Goal: Information Seeking & Learning: Learn about a topic

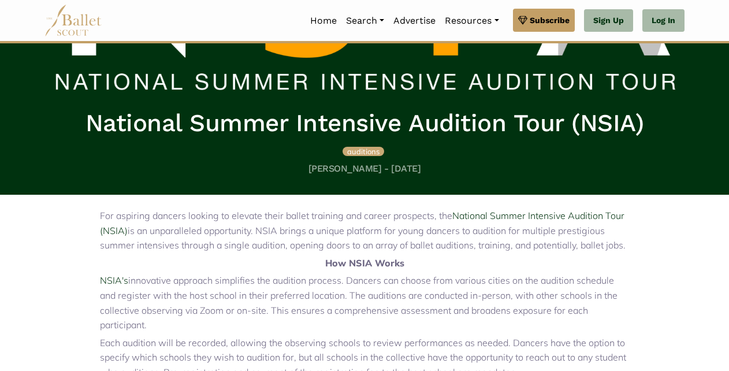
scroll to position [231, 0]
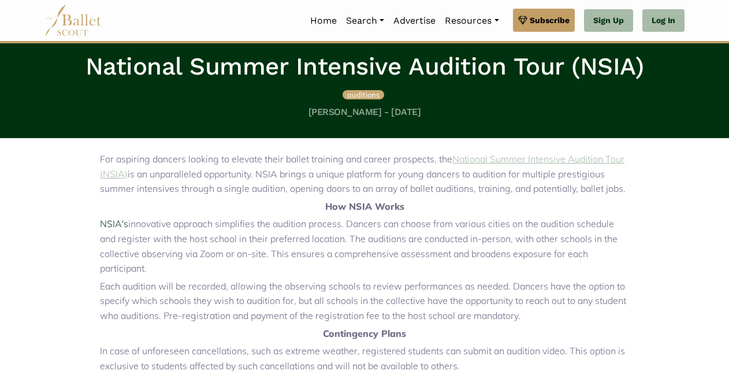
click at [580, 158] on link "National Summer Intensive Audition Tour (NSIA)" at bounding box center [362, 166] width 525 height 27
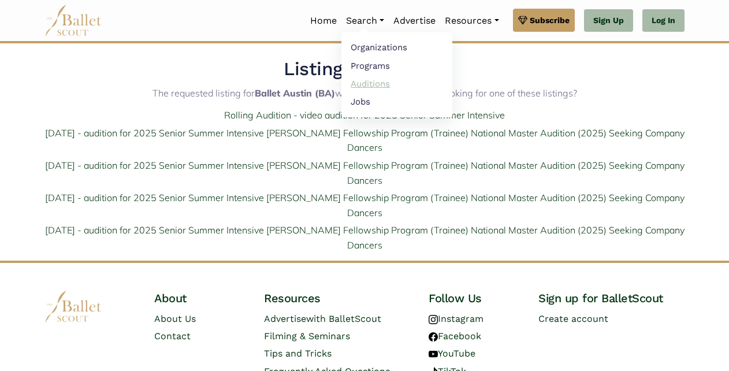
click at [372, 81] on link "Auditions" at bounding box center [397, 84] width 111 height 18
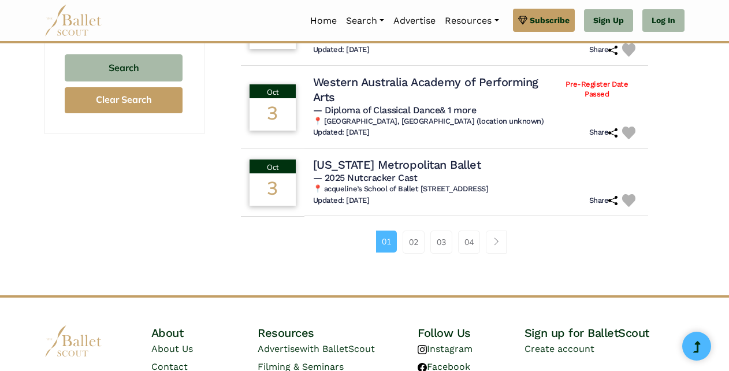
scroll to position [867, 0]
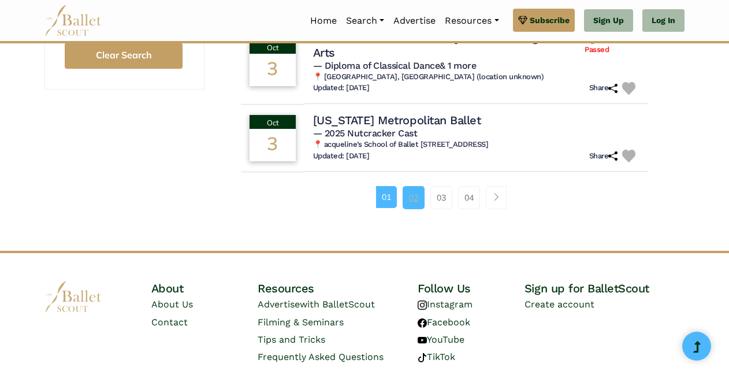
click at [414, 209] on link "02" at bounding box center [414, 197] width 22 height 23
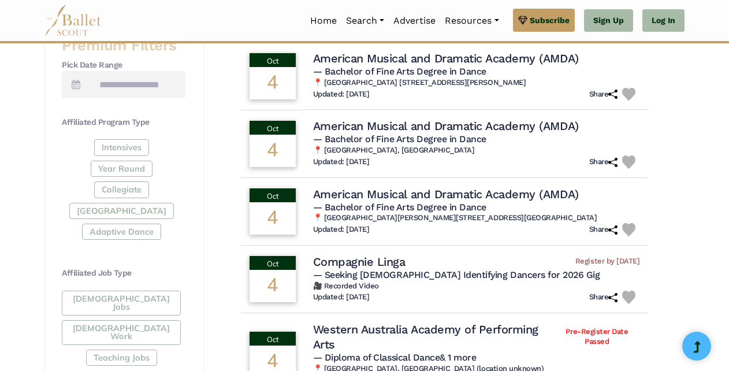
scroll to position [520, 0]
